Goal: Information Seeking & Learning: Check status

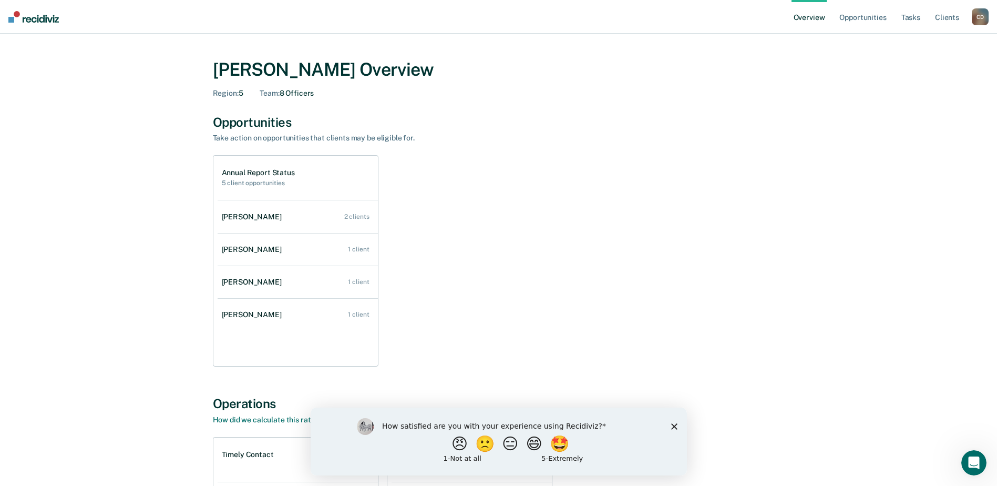
click at [671, 426] on icon "Close survey" at bounding box center [674, 426] width 6 height 6
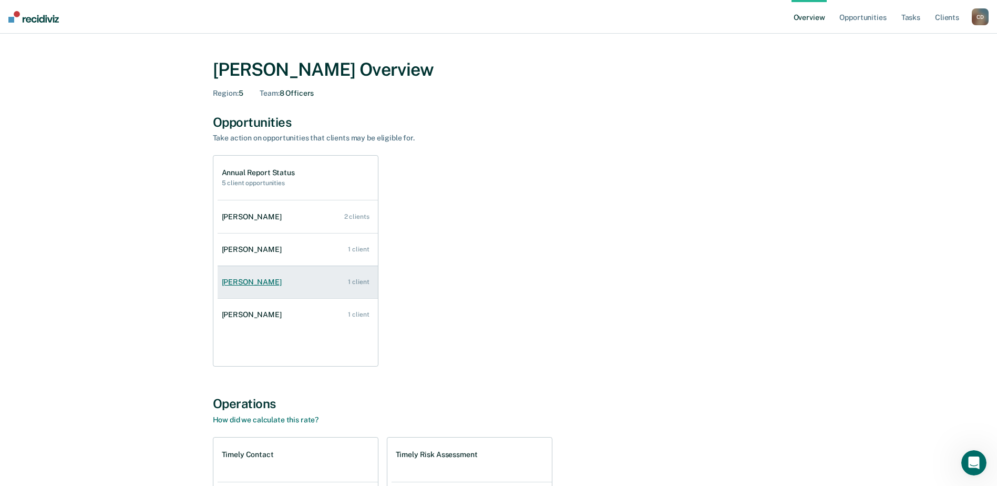
click at [267, 285] on div "[PERSON_NAME]" at bounding box center [254, 282] width 64 height 9
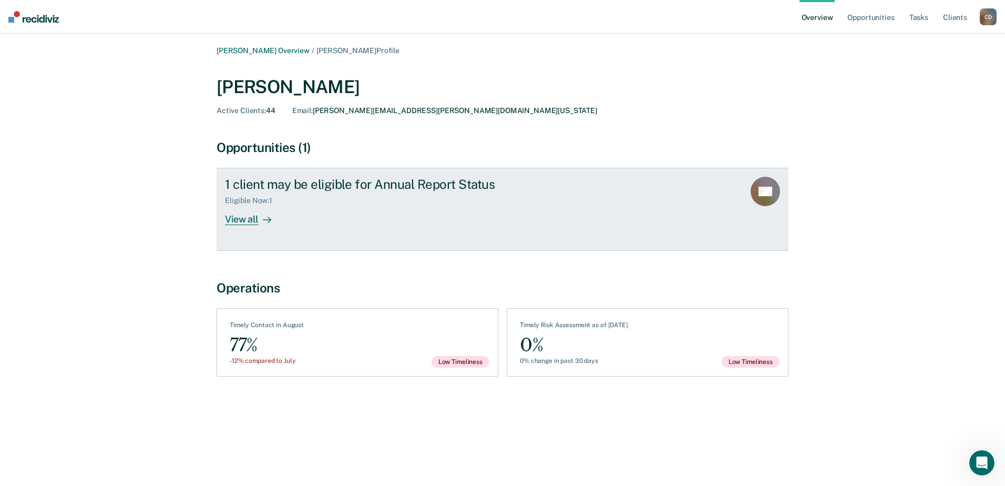
click at [236, 213] on div "View all" at bounding box center [254, 215] width 59 height 21
